Goal: Check status: Check status

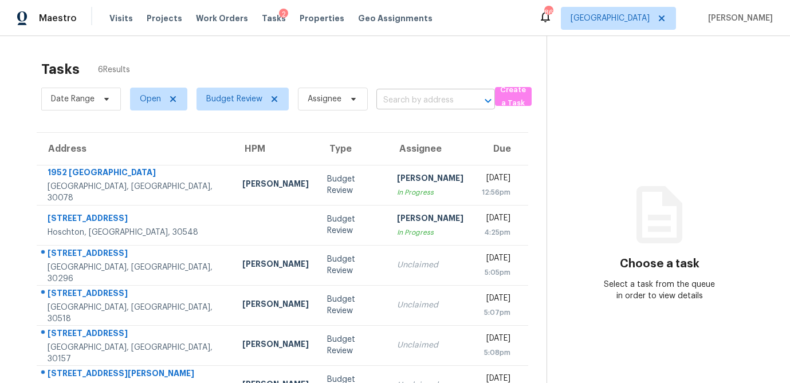
click at [395, 95] on input "text" at bounding box center [419, 101] width 87 height 18
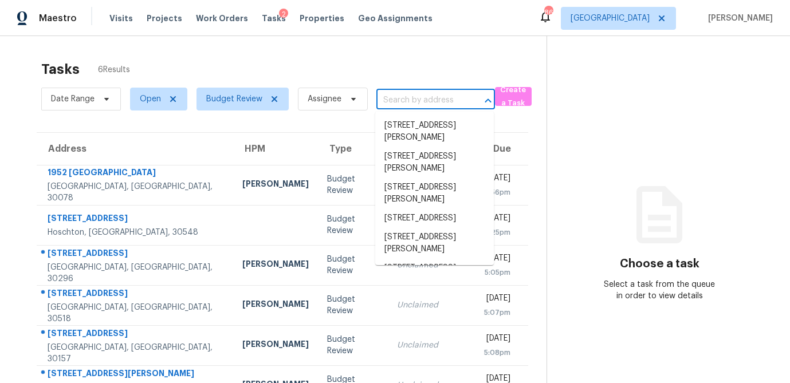
paste input "[STREET_ADDRESS]"
type input "[STREET_ADDRESS]"
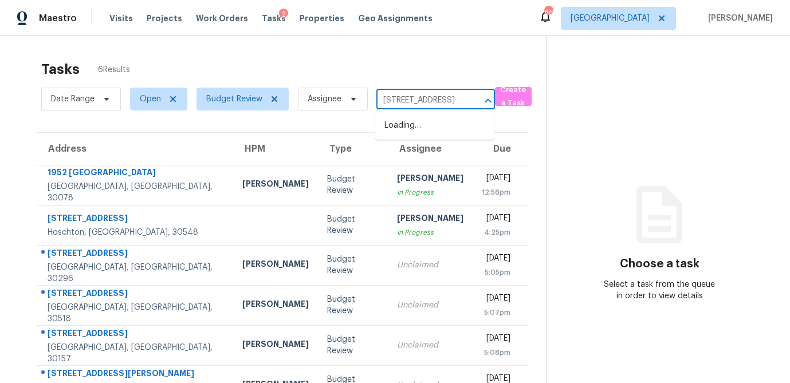
scroll to position [0, 50]
click at [423, 131] on li "[STREET_ADDRESS]" at bounding box center [434, 125] width 119 height 19
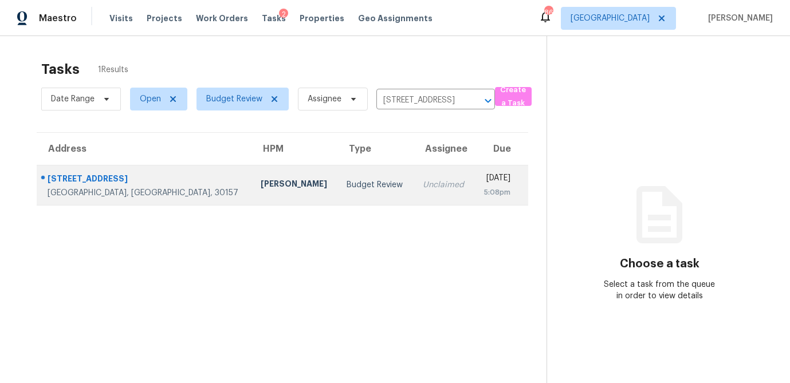
click at [252, 182] on td "[PERSON_NAME]" at bounding box center [295, 185] width 87 height 40
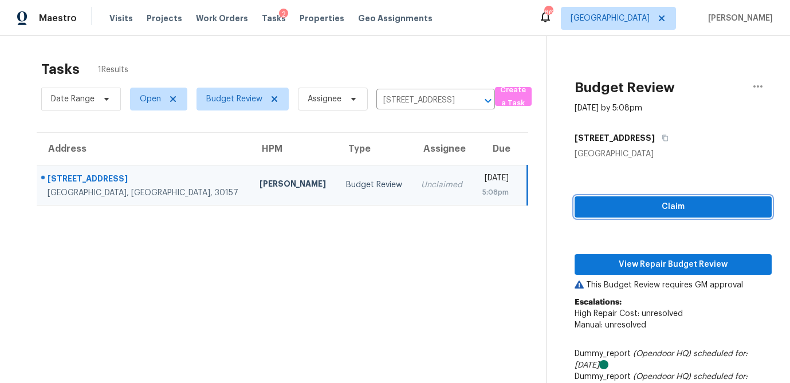
click at [684, 207] on span "Claim" at bounding box center [673, 207] width 179 height 14
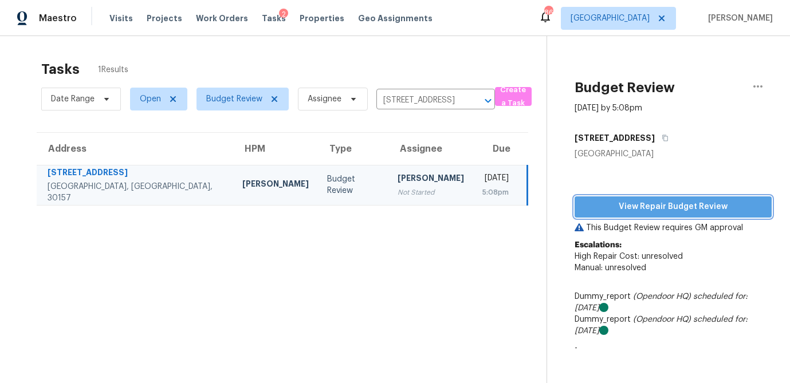
click at [682, 211] on span "View Repair Budget Review" at bounding box center [673, 207] width 179 height 14
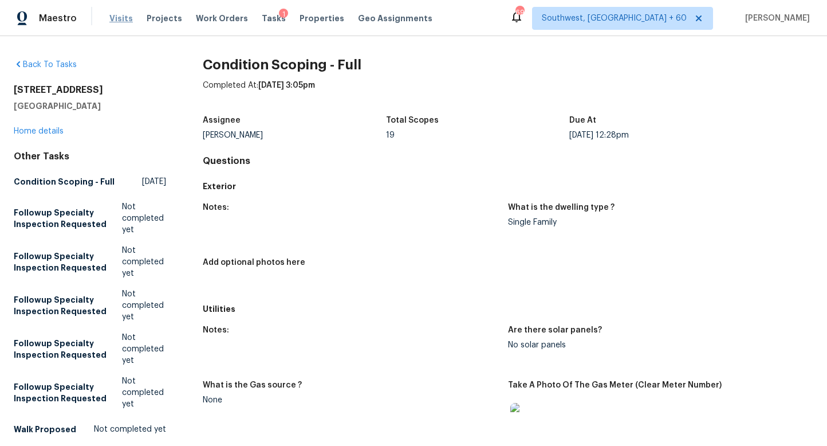
click at [118, 16] on span "Visits" at bounding box center [120, 18] width 23 height 11
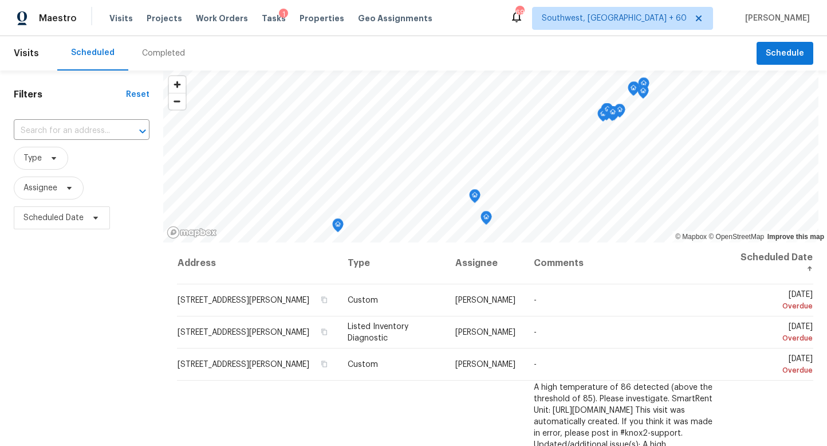
click at [157, 52] on div "Completed" at bounding box center [163, 53] width 43 height 11
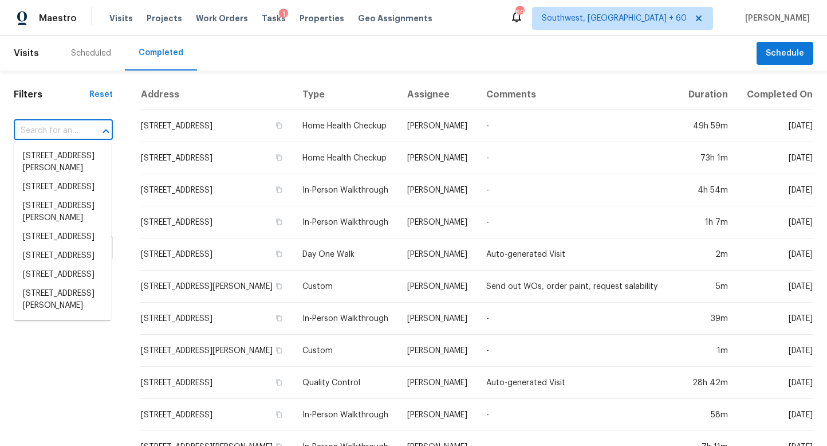
click at [53, 132] on input "text" at bounding box center [47, 131] width 67 height 18
paste input "[STREET_ADDRESS][PERSON_NAME]"
type input "[STREET_ADDRESS][PERSON_NAME]"
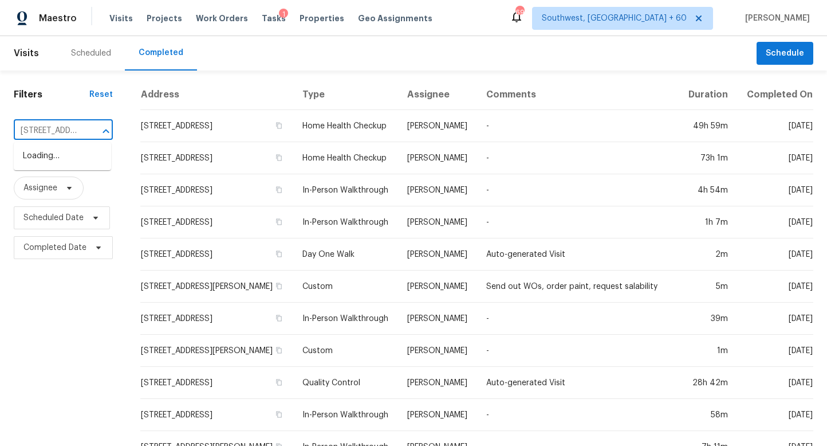
scroll to position [0, 98]
click at [53, 159] on li "[STREET_ADDRESS][PERSON_NAME]" at bounding box center [62, 162] width 97 height 31
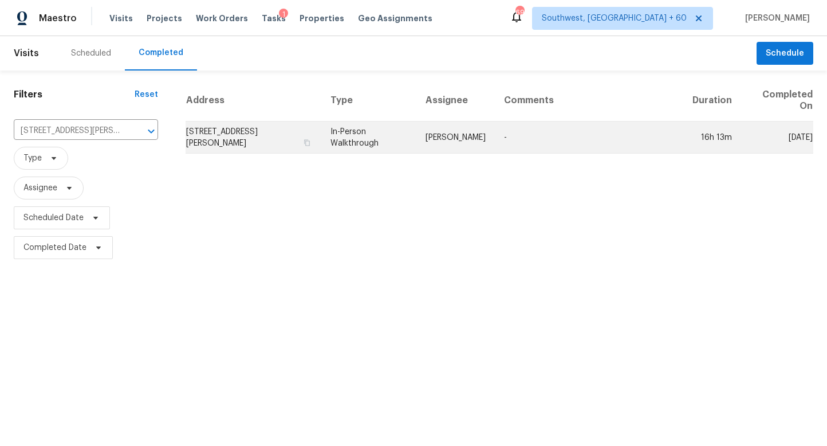
click at [221, 132] on td "[STREET_ADDRESS][PERSON_NAME]" at bounding box center [254, 137] width 136 height 32
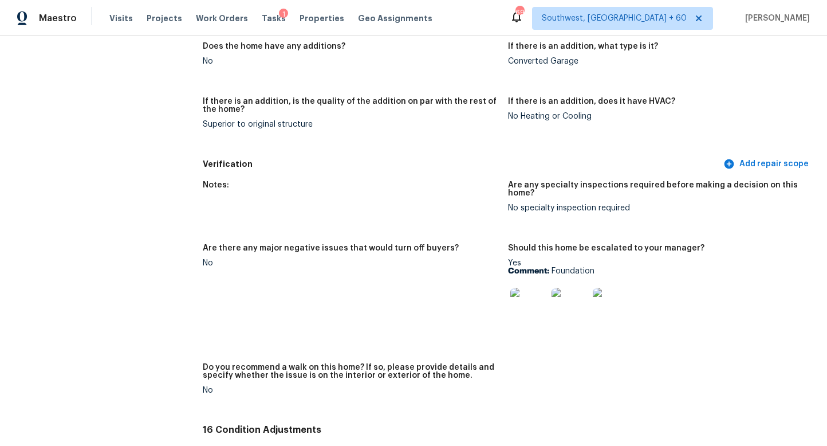
scroll to position [2665, 0]
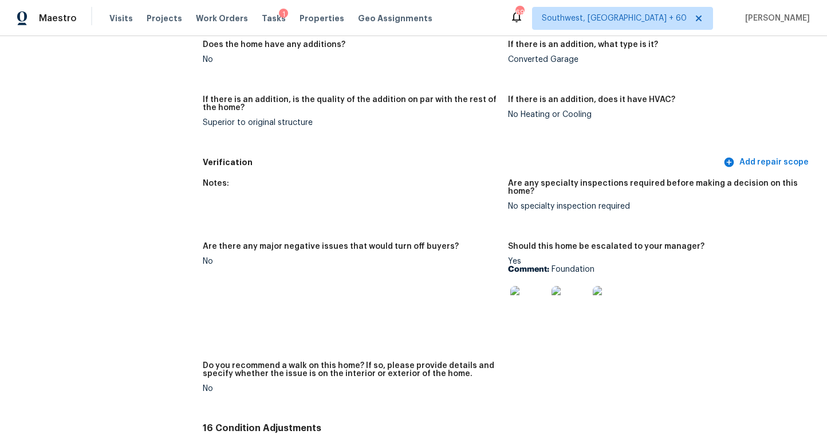
click at [534, 286] on img at bounding box center [528, 304] width 37 height 37
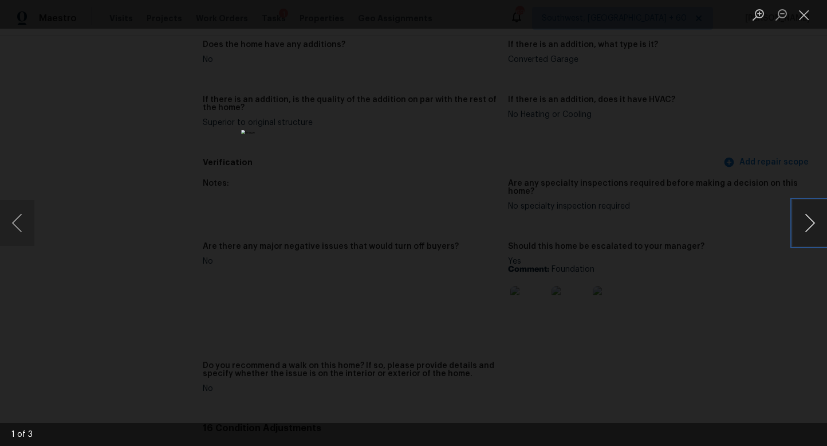
click at [812, 222] on button "Next image" at bounding box center [810, 223] width 34 height 46
click at [800, 19] on button "Close lightbox" at bounding box center [804, 15] width 23 height 20
